Goal: Task Accomplishment & Management: Manage account settings

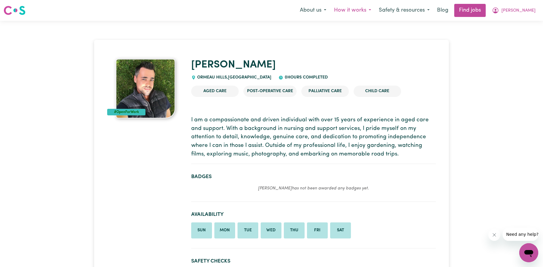
click at [362, 10] on button "How it works" at bounding box center [352, 10] width 45 height 12
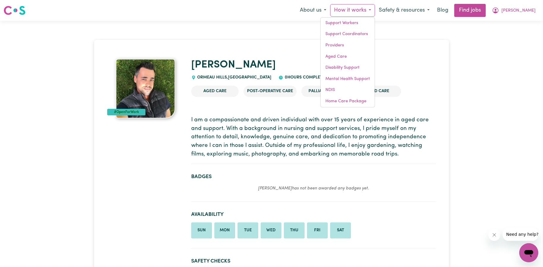
click at [362, 10] on button "How it works" at bounding box center [352, 10] width 45 height 12
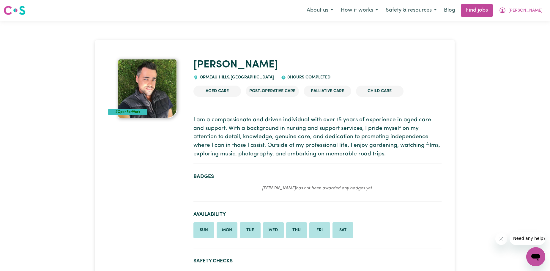
click at [536, 257] on icon "Open messaging window" at bounding box center [535, 257] width 9 height 7
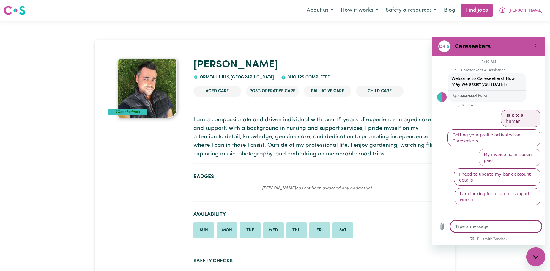
click at [529, 119] on button "Talk to a human" at bounding box center [521, 118] width 40 height 17
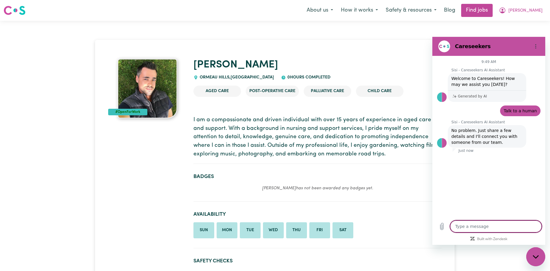
type textarea "x"
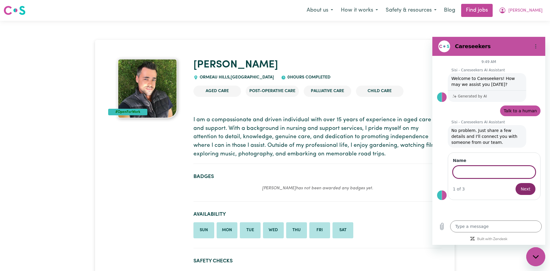
click at [498, 174] on input "Name" at bounding box center [494, 172] width 83 height 12
type input "F"
type input "Daniel"
click at [524, 195] on div "Name Daniel 1 of 3 Next" at bounding box center [494, 176] width 93 height 48
click at [524, 192] on span "Next" at bounding box center [526, 188] width 10 height 7
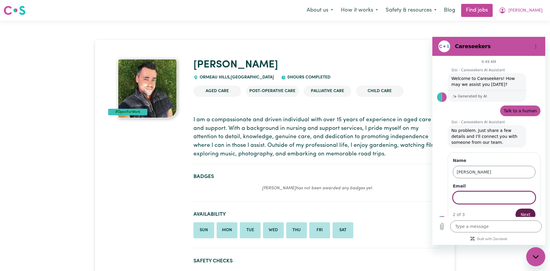
scroll to position [9, 0]
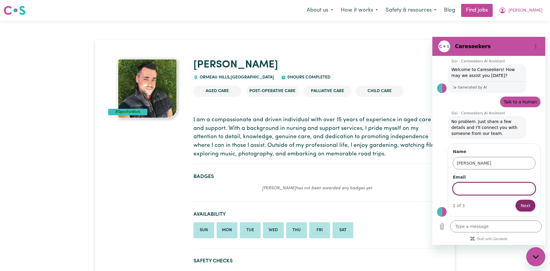
click at [514, 191] on input "Email" at bounding box center [494, 188] width 83 height 12
type input "[EMAIL_ADDRESS][DOMAIN_NAME]"
click at [524, 203] on span "Next" at bounding box center [526, 205] width 10 height 7
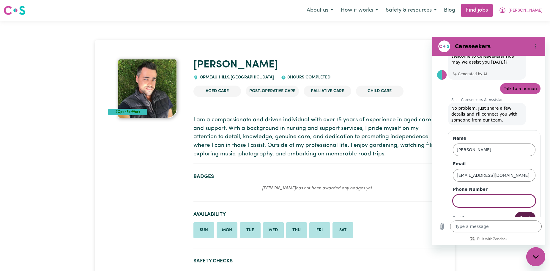
scroll to position [34, 0]
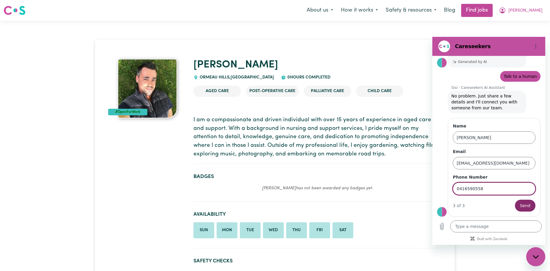
type input "0416590558"
click at [468, 204] on div "3 of 3 Send" at bounding box center [494, 206] width 83 height 12
click at [532, 204] on div "Name Daniel Email danieljaygamble@gmail.com Phone Number 0416590558 3 of 3 Send" at bounding box center [494, 167] width 93 height 99
click at [529, 204] on button "Send" at bounding box center [525, 206] width 21 height 12
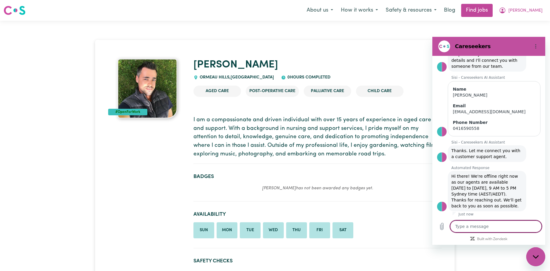
scroll to position [77, 0]
click at [444, 51] on figure at bounding box center [444, 46] width 12 height 12
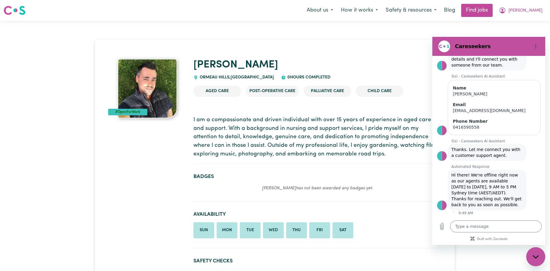
click at [532, 260] on div "Close messaging window" at bounding box center [536, 257] width 18 height 18
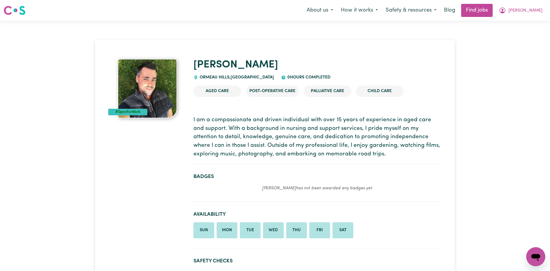
click at [540, 258] on icon "Open messaging window" at bounding box center [535, 256] width 11 height 11
type textarea "x"
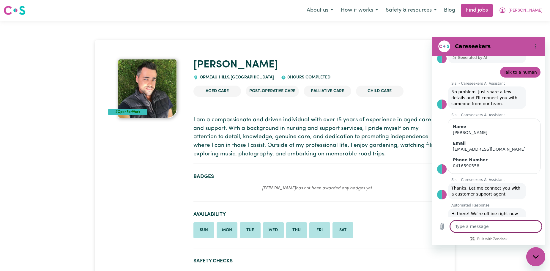
scroll to position [0, 0]
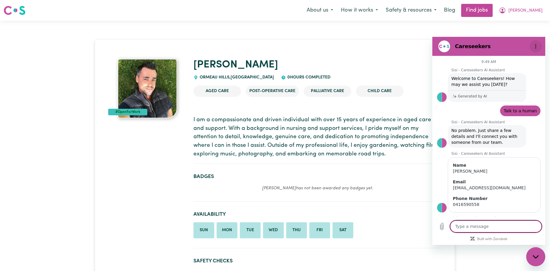
click at [537, 46] on icon "Options menu" at bounding box center [535, 46] width 5 height 5
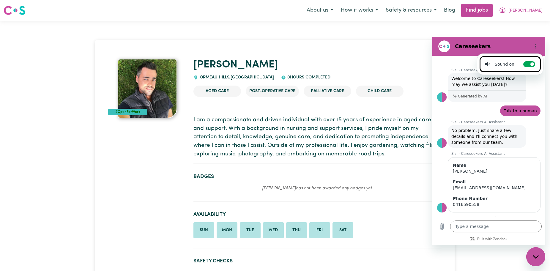
click at [446, 48] on figure at bounding box center [444, 46] width 12 height 12
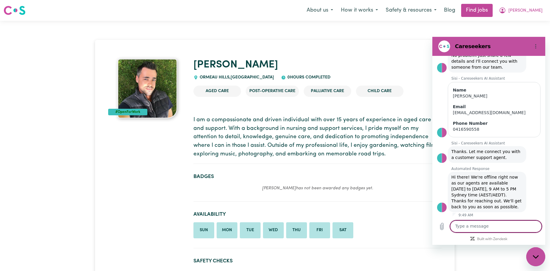
scroll to position [77, 0]
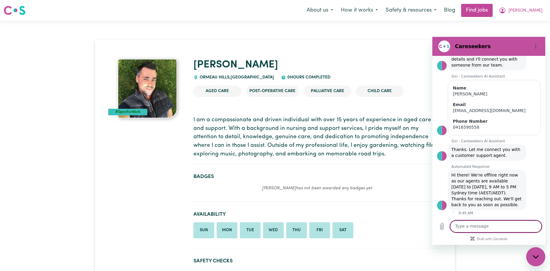
click at [505, 221] on textarea at bounding box center [496, 226] width 92 height 12
type textarea "Good Morning"
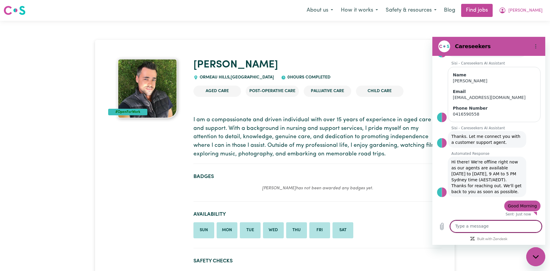
scroll to position [92, 0]
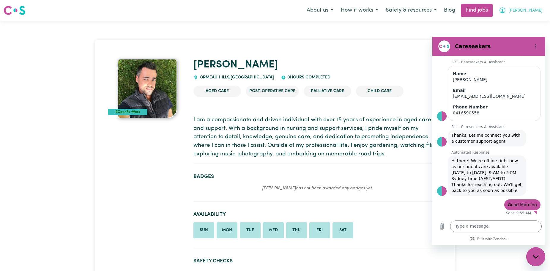
click at [528, 8] on button "Daniel" at bounding box center [520, 10] width 51 height 12
click at [535, 260] on div "Close messaging window" at bounding box center [536, 257] width 18 height 18
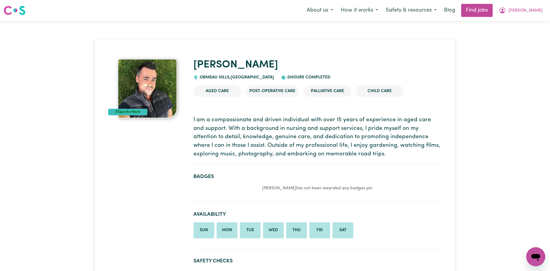
click at [535, 252] on icon "Open messaging window" at bounding box center [535, 256] width 11 height 11
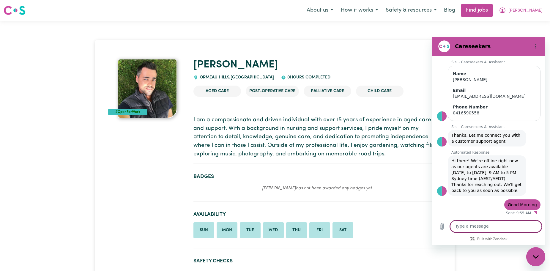
click at [538, 52] on div at bounding box center [536, 46] width 12 height 12
click at [537, 47] on icon "Options menu" at bounding box center [535, 46] width 5 height 5
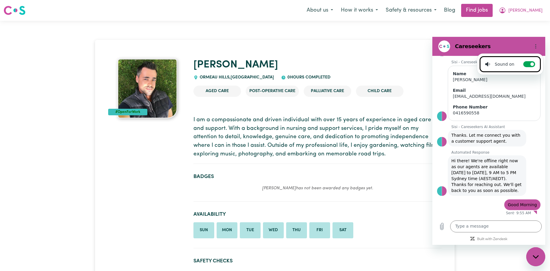
click at [512, 45] on div "Careseekers" at bounding box center [482, 46] width 92 height 12
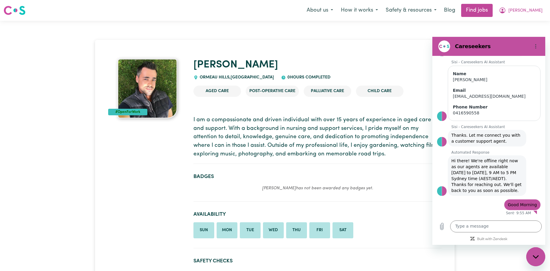
click at [536, 258] on icon "Close messaging window" at bounding box center [535, 256] width 6 height 3
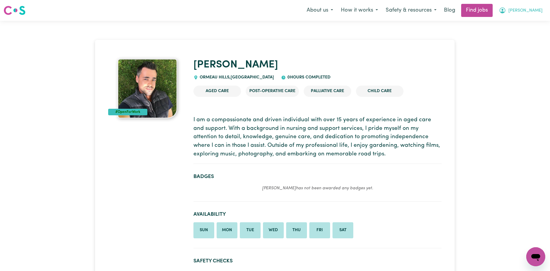
click at [537, 10] on span "Daniel" at bounding box center [525, 10] width 34 height 7
click at [519, 46] on link "Logout" at bounding box center [522, 45] width 47 height 11
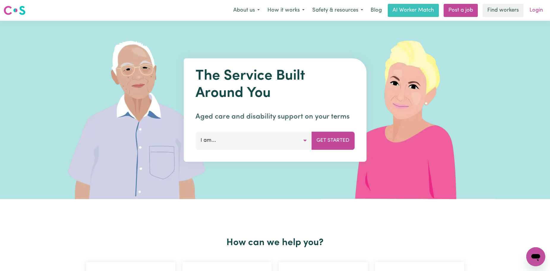
click at [530, 9] on link "Login" at bounding box center [536, 10] width 21 height 13
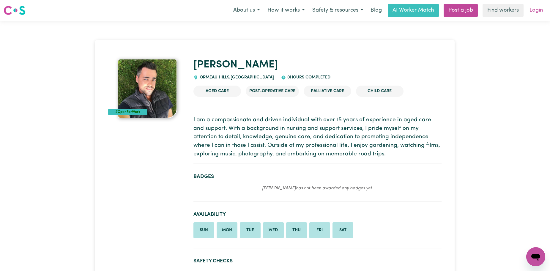
click at [539, 12] on link "Login" at bounding box center [536, 10] width 21 height 13
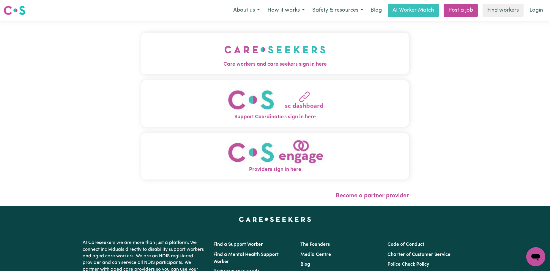
click at [321, 48] on img "Care workers and care seekers sign in here" at bounding box center [274, 50] width 101 height 22
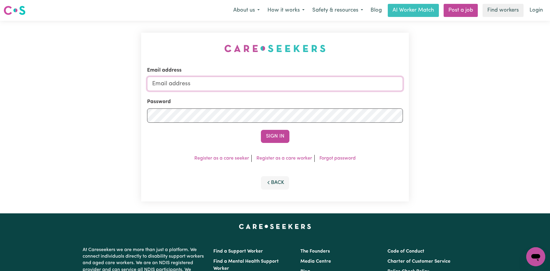
click at [231, 83] on input "Email address" at bounding box center [275, 84] width 256 height 14
type input "[EMAIL_ADDRESS][DOMAIN_NAME]"
click at [287, 135] on button "Sign In" at bounding box center [275, 136] width 29 height 13
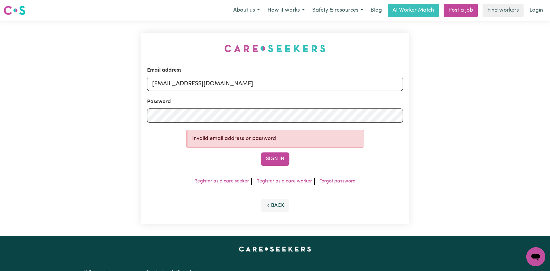
drag, startPoint x: 337, startPoint y: 183, endPoint x: 338, endPoint y: 180, distance: 3.6
click at [338, 180] on link "Forgot password" at bounding box center [337, 181] width 36 height 5
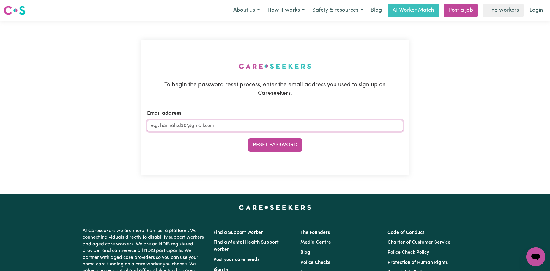
click at [211, 123] on input "Email address" at bounding box center [275, 125] width 256 height 11
drag, startPoint x: 229, startPoint y: 116, endPoint x: 101, endPoint y: 137, distance: 129.4
click at [101, 137] on div "To begin the password reset process, enter the email address you used to sign u…" at bounding box center [275, 108] width 550 height 174
type input "[EMAIL_ADDRESS][DOMAIN_NAME]"
click at [267, 140] on button "Reset Password" at bounding box center [275, 144] width 55 height 13
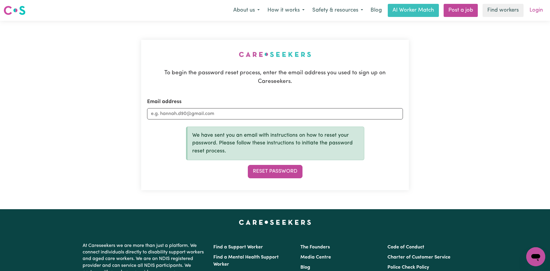
click at [535, 5] on link "Login" at bounding box center [536, 10] width 21 height 13
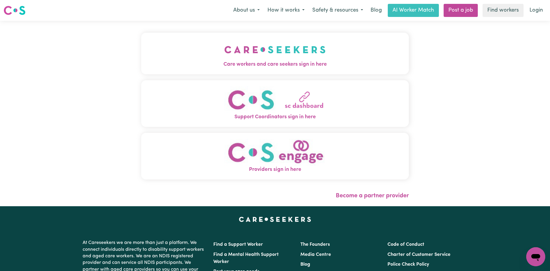
click at [238, 67] on span "Care workers and care seekers sign in here" at bounding box center [275, 65] width 268 height 8
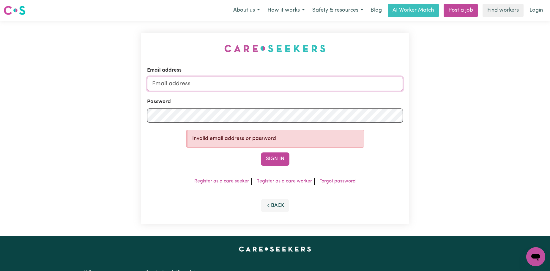
click at [258, 80] on input "Email address" at bounding box center [275, 84] width 256 height 14
paste input "[EMAIL_ADDRESS][DOMAIN_NAME]"
type input "[EMAIL_ADDRESS][DOMAIN_NAME]"
click at [276, 164] on button "Sign In" at bounding box center [275, 158] width 29 height 13
click at [84, 114] on div "Email address danieljaygamble@gmail.com Password Invalid email address or passw…" at bounding box center [275, 128] width 550 height 215
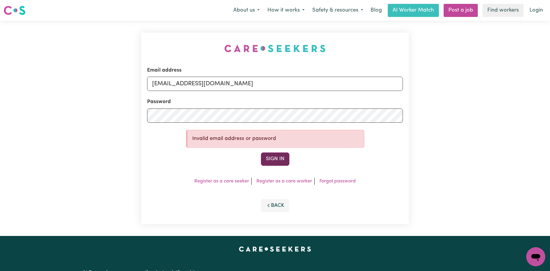
click at [286, 162] on button "Sign In" at bounding box center [275, 158] width 29 height 13
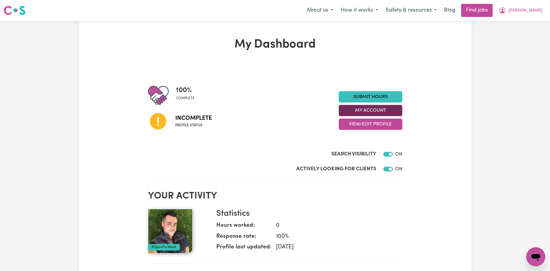
click at [378, 106] on button "My Account" at bounding box center [371, 110] width 64 height 11
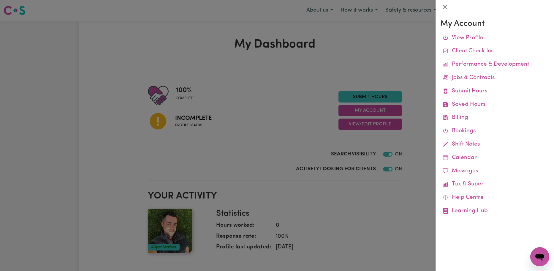
click at [390, 54] on div at bounding box center [277, 135] width 554 height 271
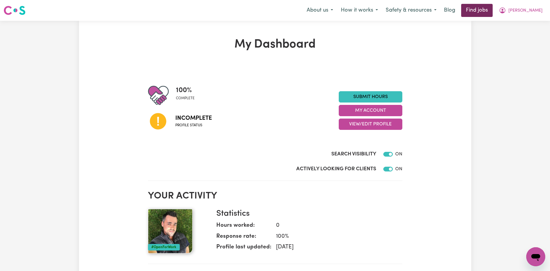
click at [492, 12] on link "Find jobs" at bounding box center [476, 10] width 31 height 13
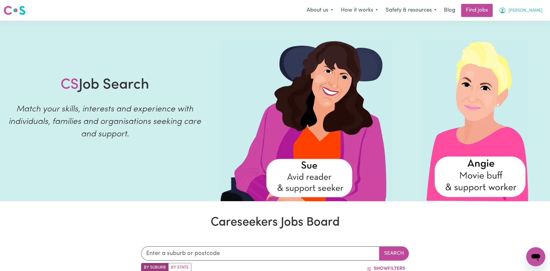
click at [543, 14] on button "Daniel" at bounding box center [520, 10] width 51 height 12
click at [527, 32] on link "My Dashboard" at bounding box center [522, 34] width 47 height 11
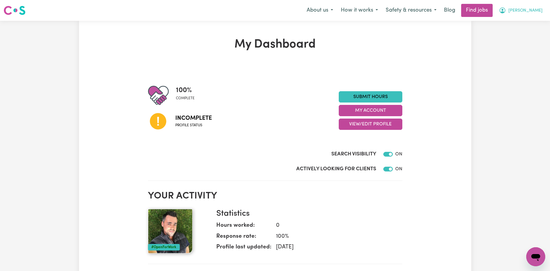
click at [505, 10] on icon "My Account" at bounding box center [502, 10] width 6 height 6
click at [522, 37] on link "My Dashboard" at bounding box center [522, 34] width 47 height 11
click at [523, 32] on link "My Dashboard" at bounding box center [522, 34] width 47 height 11
click at [525, 21] on link "My Account" at bounding box center [522, 23] width 47 height 11
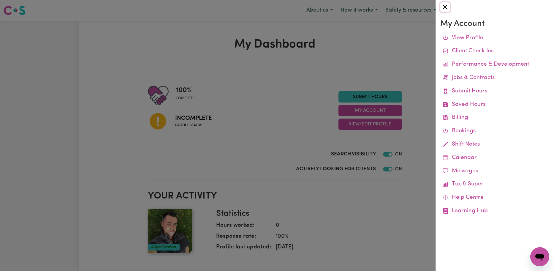
click at [442, 8] on button "Close" at bounding box center [446, 7] width 10 height 10
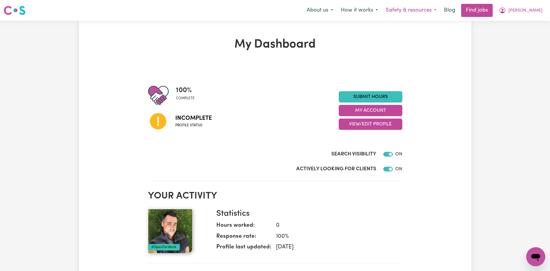
click at [425, 12] on button "Safety & resources" at bounding box center [411, 10] width 59 height 12
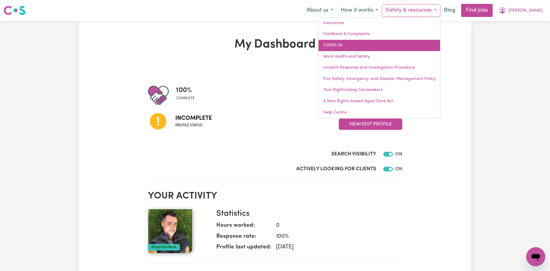
click at [384, 42] on link "COVID-19" at bounding box center [380, 45] width 122 height 11
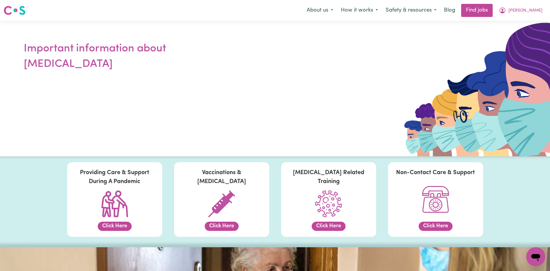
scroll to position [30, 0]
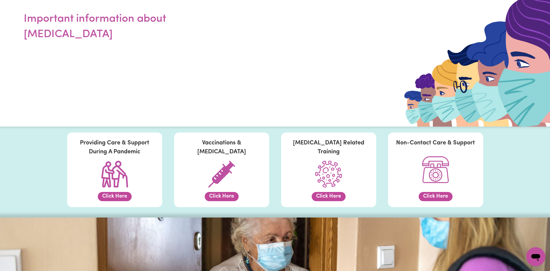
click at [111, 196] on button "Click Here" at bounding box center [115, 196] width 34 height 9
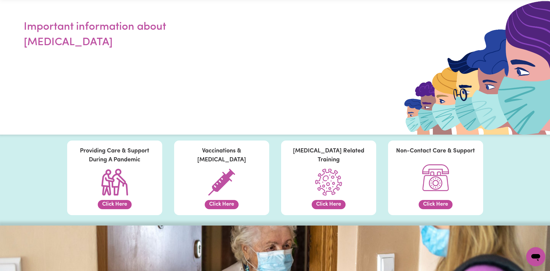
scroll to position [0, 0]
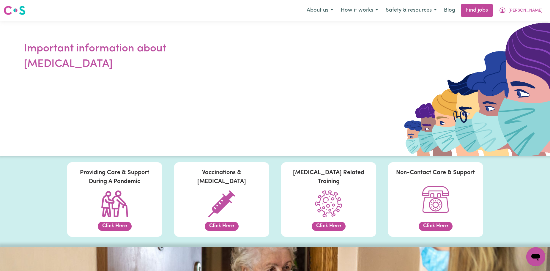
click at [217, 227] on button "Click Here" at bounding box center [222, 226] width 34 height 9
click at [426, 9] on button "Safety & resources" at bounding box center [411, 10] width 59 height 12
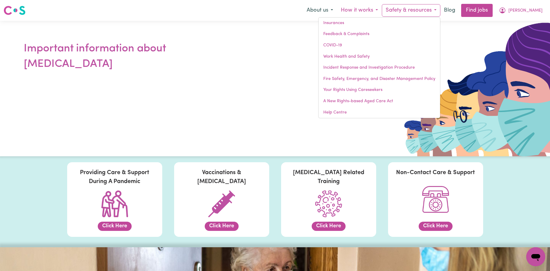
click at [369, 9] on button "How it works" at bounding box center [359, 10] width 45 height 12
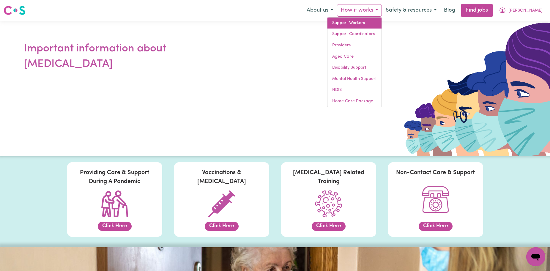
click at [371, 23] on link "Support Workers" at bounding box center [354, 23] width 54 height 11
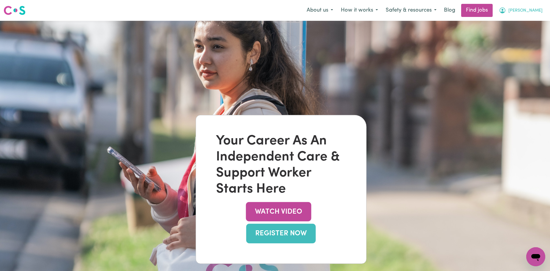
click at [528, 8] on button "Daniel" at bounding box center [520, 10] width 51 height 12
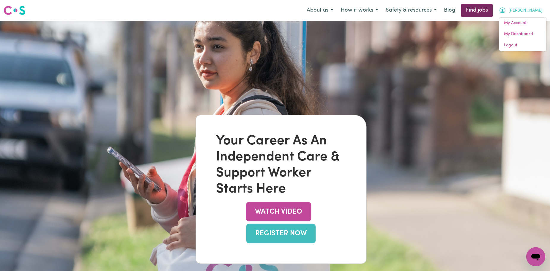
click at [493, 13] on link "Find jobs" at bounding box center [476, 10] width 31 height 13
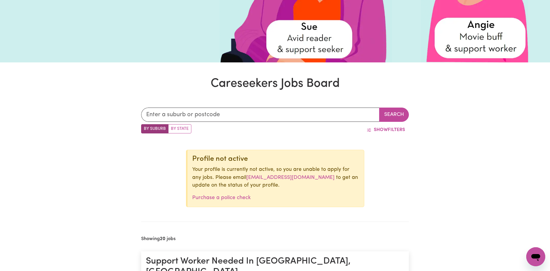
scroll to position [149, 0]
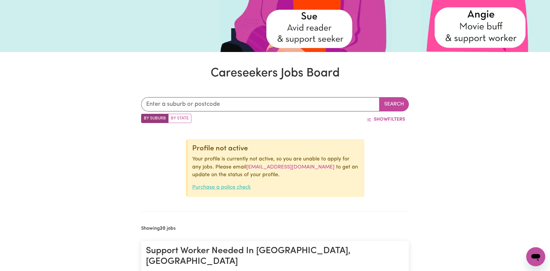
click at [244, 188] on link "Purchase a police check" at bounding box center [221, 187] width 59 height 5
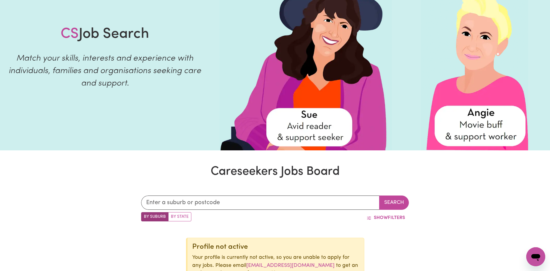
scroll to position [0, 0]
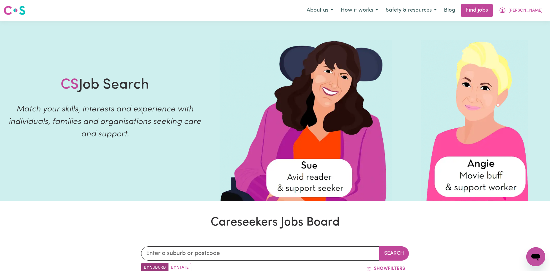
click at [539, 251] on icon "Open messaging window" at bounding box center [535, 256] width 11 height 11
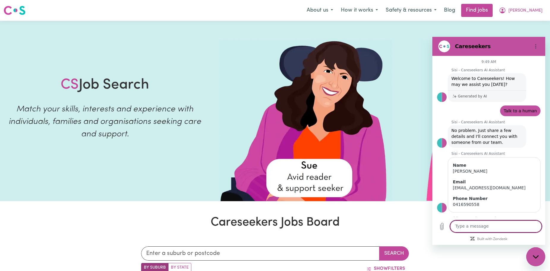
click at [466, 50] on div "Careseekers" at bounding box center [482, 46] width 92 height 12
click at [465, 47] on h2 "Careseekers" at bounding box center [491, 46] width 72 height 7
drag, startPoint x: 465, startPoint y: 47, endPoint x: 454, endPoint y: 47, distance: 11.0
click at [464, 47] on h2 "Careseekers" at bounding box center [491, 46] width 72 height 7
click at [446, 47] on figure at bounding box center [444, 46] width 12 height 12
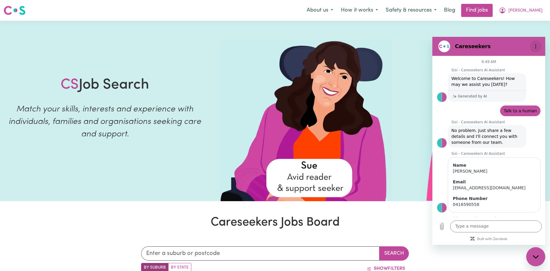
click at [535, 48] on icon "Options menu" at bounding box center [535, 46] width 5 height 5
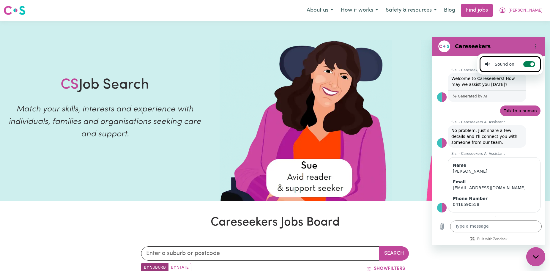
click at [527, 63] on label "Toggle sound notifications" at bounding box center [529, 64] width 12 height 6
click at [527, 63] on input "Toggle sound notifications" at bounding box center [529, 64] width 12 height 6
checkbox input "false"
click at [528, 44] on div at bounding box center [534, 46] width 14 height 12
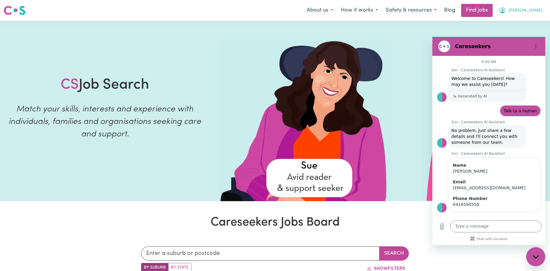
click at [533, 8] on span "Daniel" at bounding box center [525, 10] width 34 height 7
click at [451, 27] on div at bounding box center [380, 111] width 340 height 180
click at [531, 13] on span "Daniel" at bounding box center [525, 10] width 34 height 7
click at [490, 23] on div at bounding box center [380, 111] width 340 height 180
drag, startPoint x: 527, startPoint y: 257, endPoint x: 532, endPoint y: 261, distance: 5.9
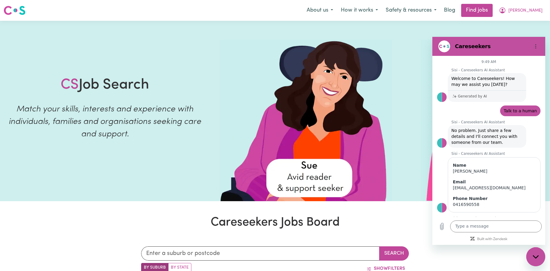
click at [531, 260] on div "Close messaging window" at bounding box center [536, 257] width 18 height 18
type textarea "x"
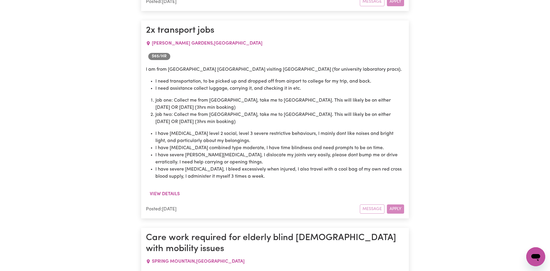
scroll to position [3572, 0]
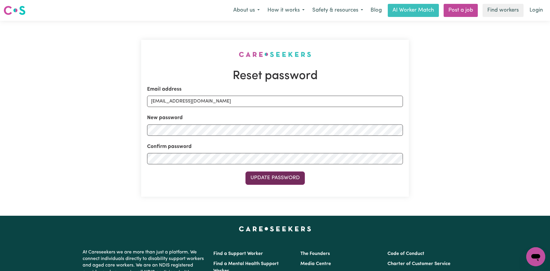
click at [284, 171] on button "Update Password" at bounding box center [274, 177] width 59 height 13
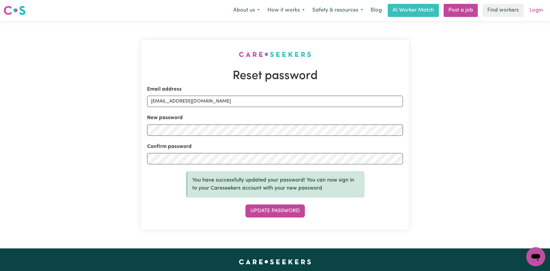
click at [526, 8] on link "Login" at bounding box center [536, 10] width 21 height 13
